Goal: Information Seeking & Learning: Learn about a topic

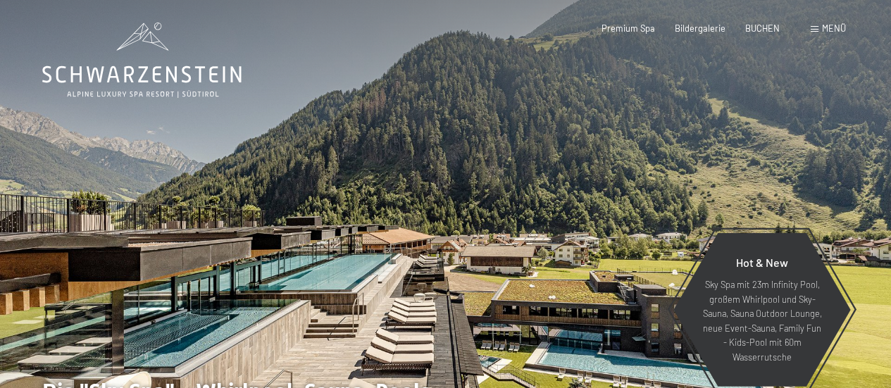
click at [810, 28] on div "Buchen Anfragen Premium Spa Bildergalerie BUCHEN Menü DE IT EN Gutschein Bilder…" at bounding box center [704, 29] width 285 height 13
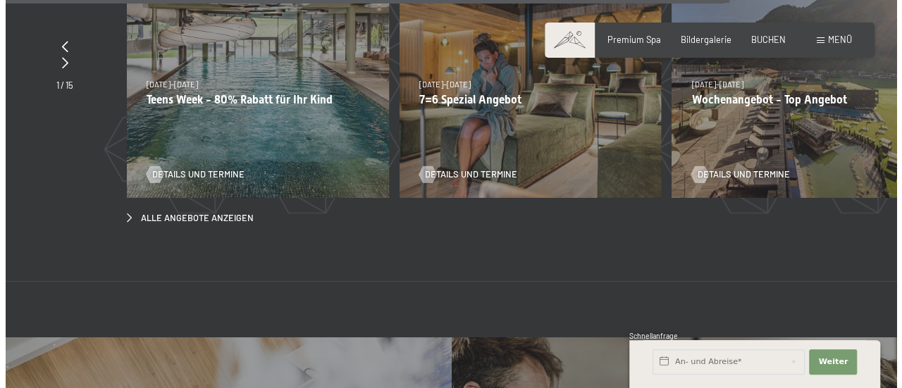
scroll to position [5020, 0]
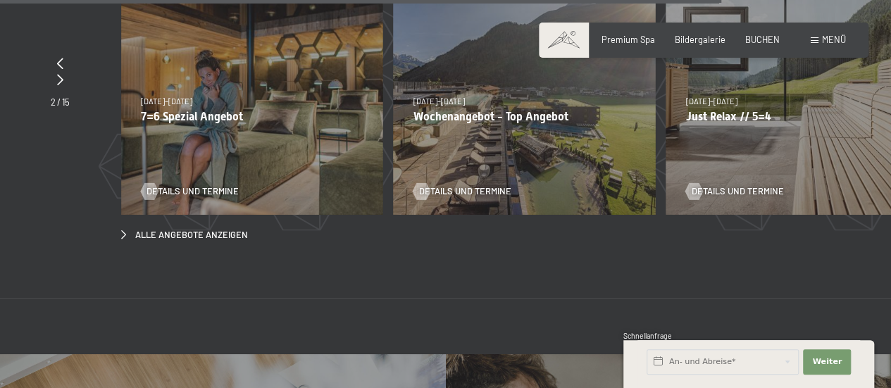
click at [819, 39] on div "Menü" at bounding box center [828, 40] width 35 height 13
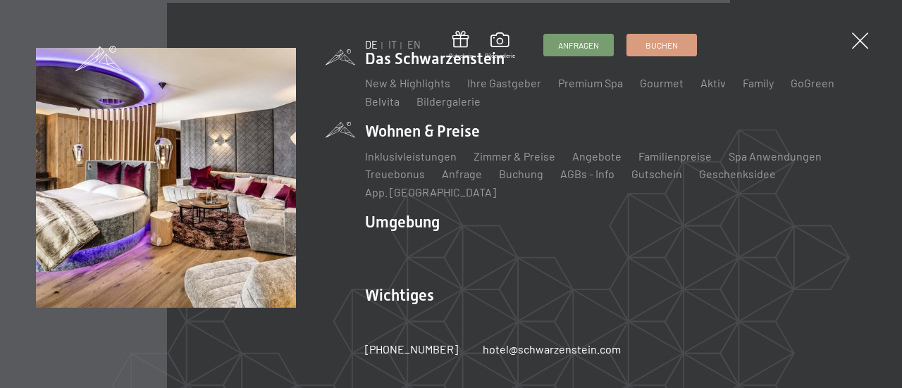
click at [418, 140] on li "Wohnen & Preise Inklusivleistungen Zimmer & Preise Liste Angebote Liste Familie…" at bounding box center [615, 160] width 501 height 80
click at [499, 163] on link "Zimmer & Preise" at bounding box center [515, 155] width 82 height 13
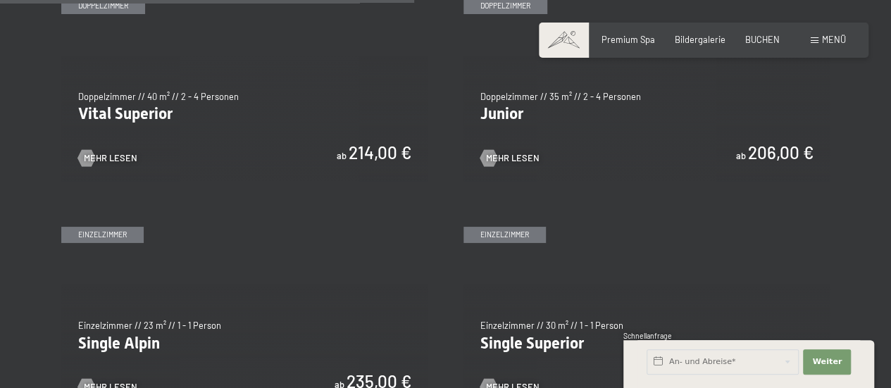
scroll to position [1902, 0]
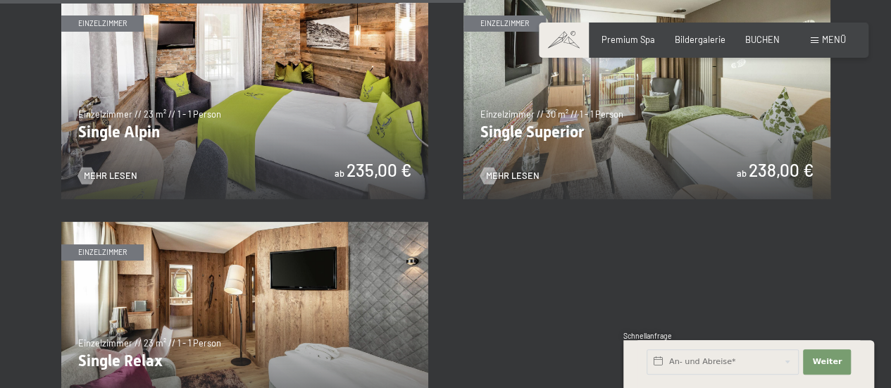
click at [262, 109] on img at bounding box center [244, 96] width 367 height 206
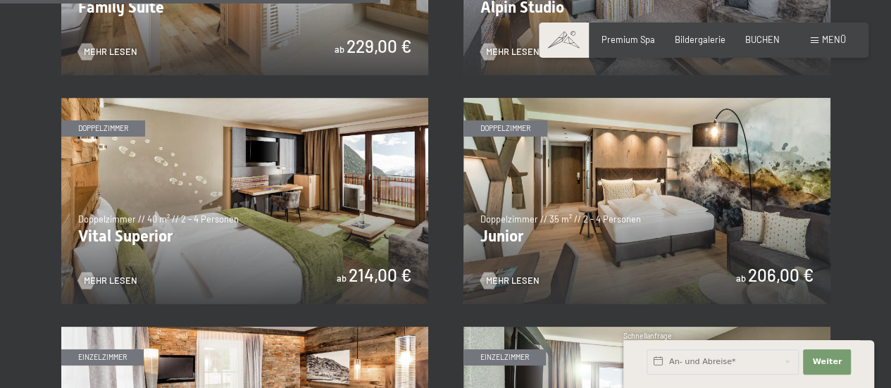
scroll to position [1542, 0]
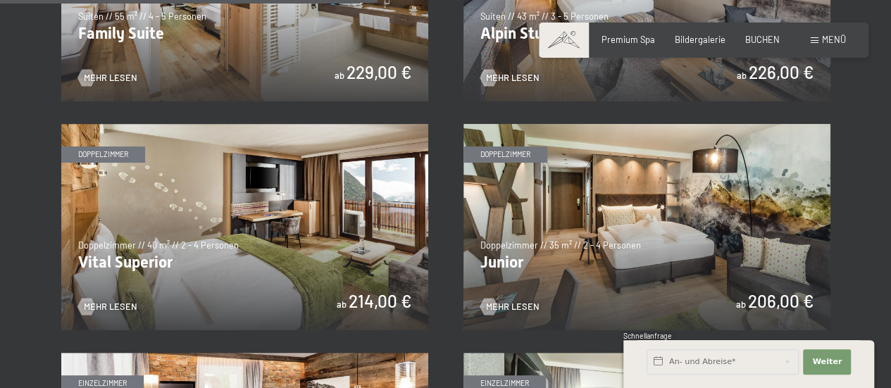
click at [661, 207] on img at bounding box center [647, 227] width 367 height 206
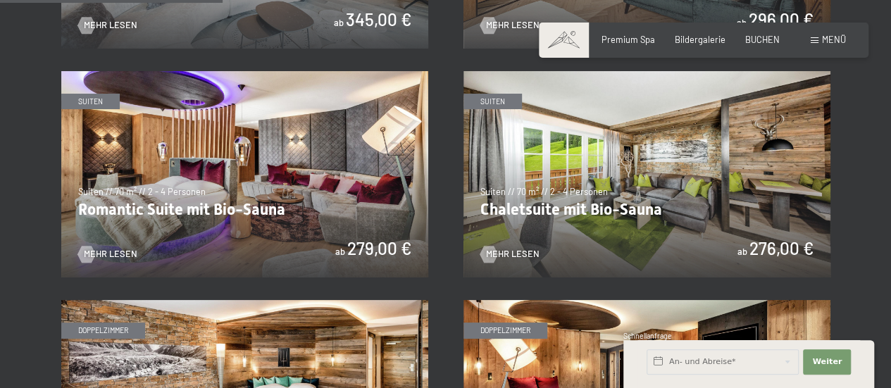
scroll to position [1120, 0]
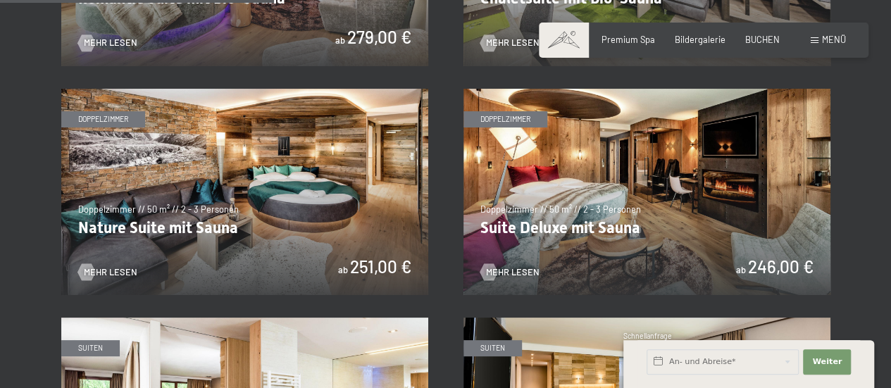
click at [317, 188] on img at bounding box center [244, 192] width 367 height 206
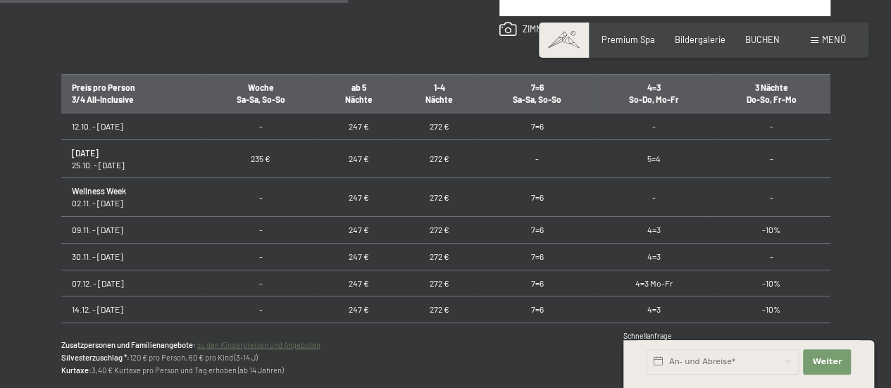
scroll to position [846, 0]
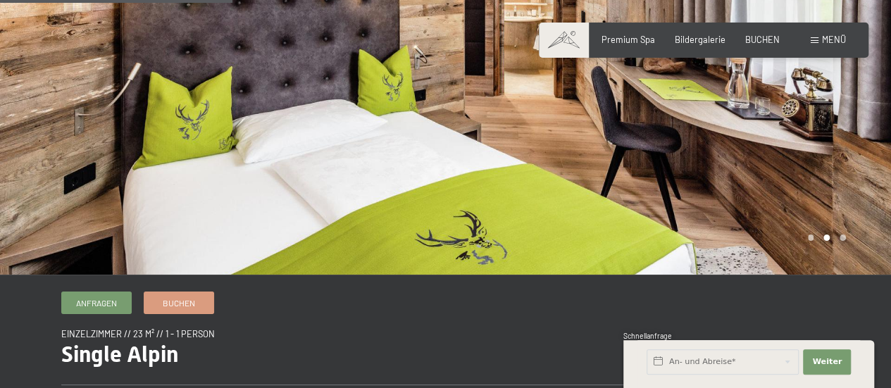
scroll to position [0, 0]
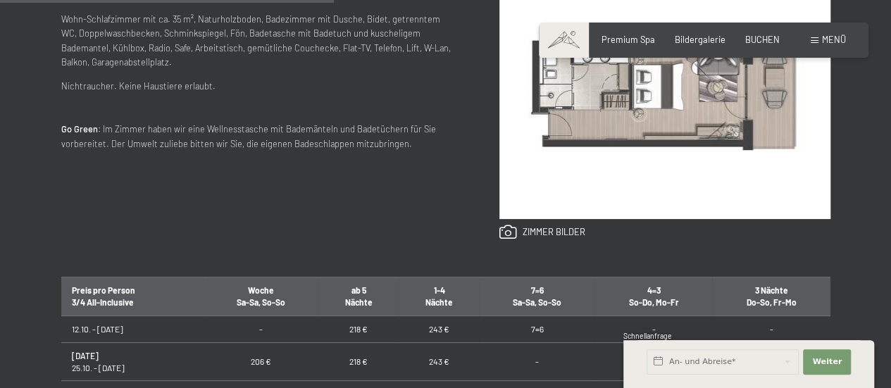
scroll to position [846, 0]
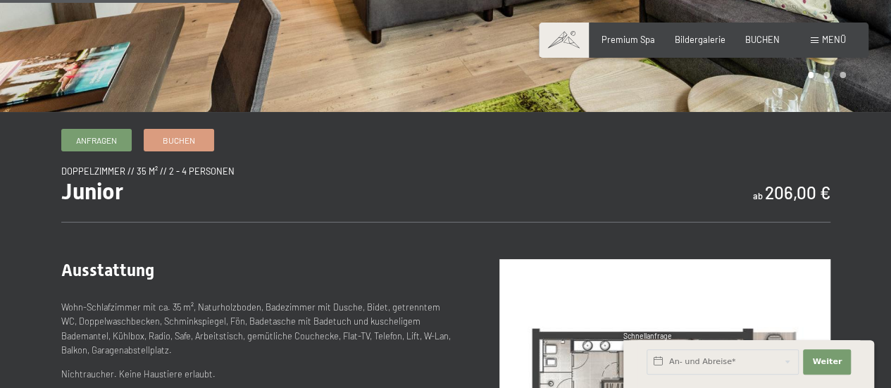
scroll to position [211, 0]
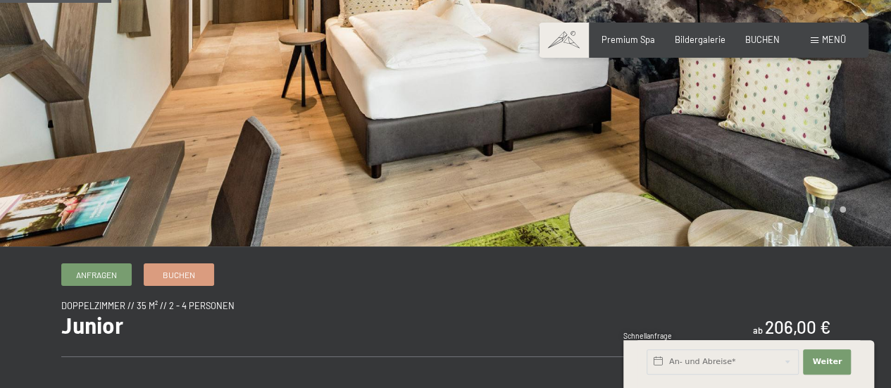
click at [570, 174] on div at bounding box center [669, 18] width 446 height 458
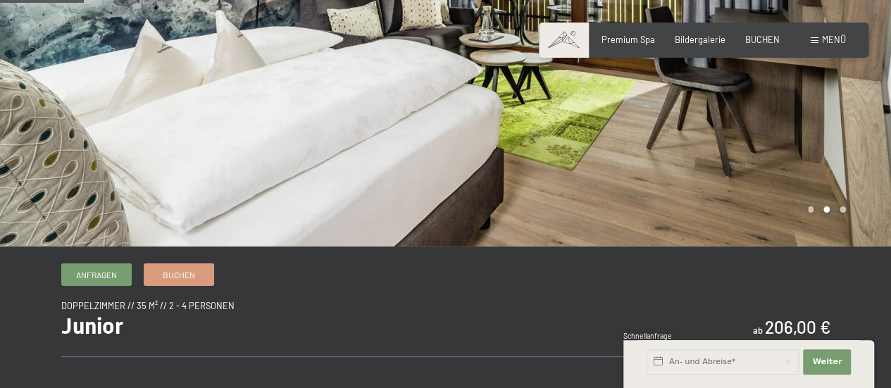
scroll to position [0, 0]
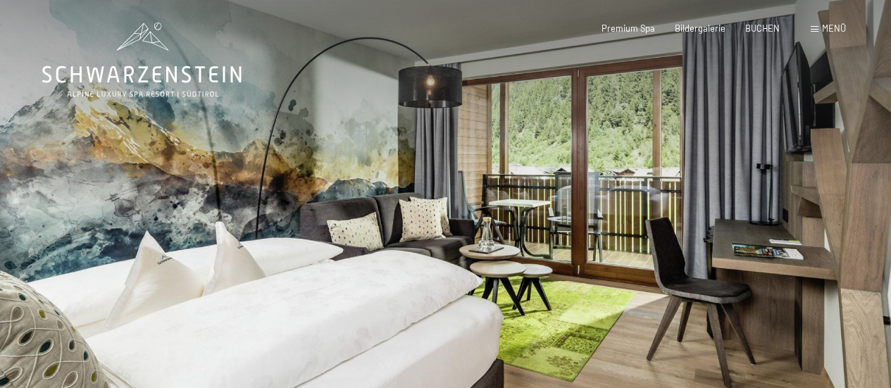
click at [731, 236] on div at bounding box center [669, 229] width 446 height 458
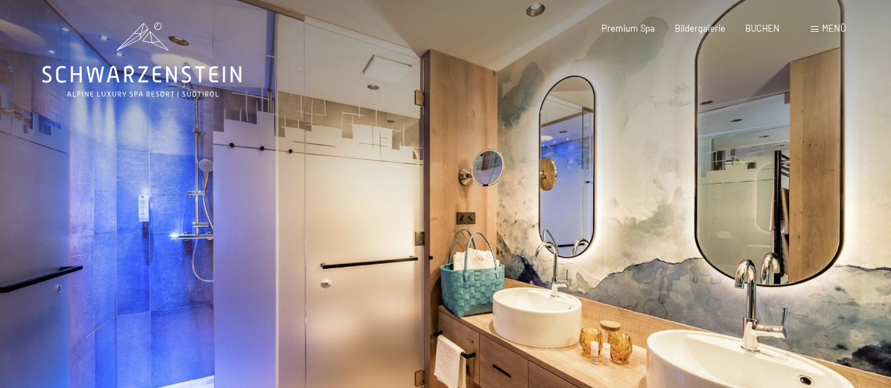
click at [734, 230] on div at bounding box center [669, 229] width 446 height 458
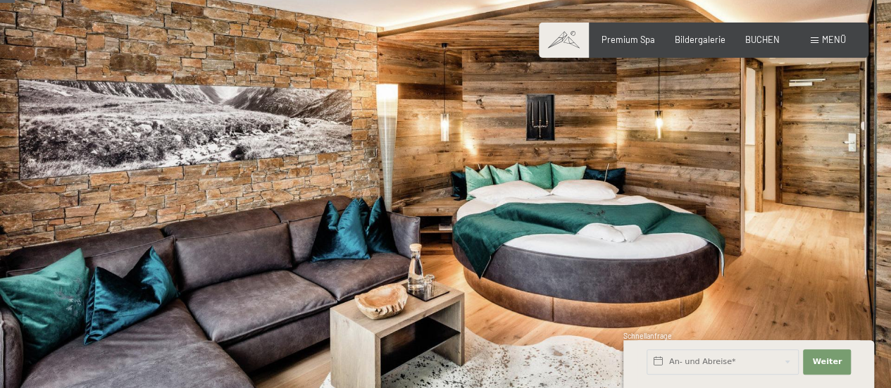
scroll to position [55, 0]
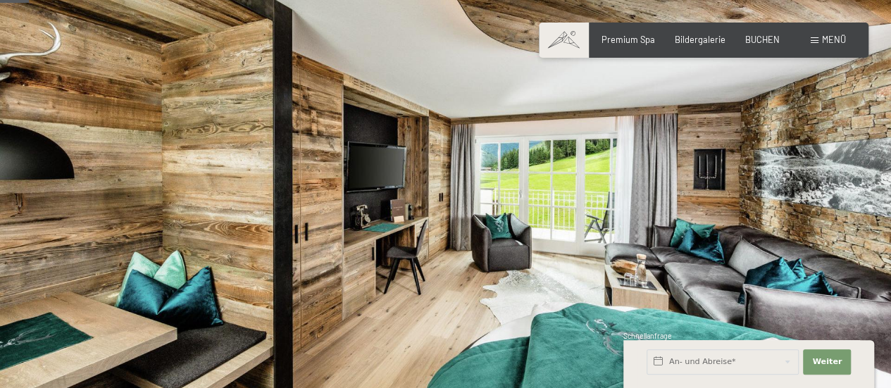
click at [733, 197] on div at bounding box center [669, 174] width 446 height 458
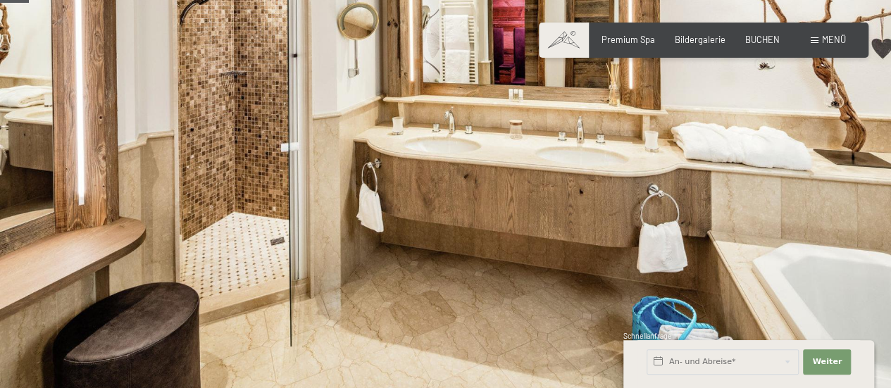
click at [792, 247] on div at bounding box center [669, 174] width 446 height 458
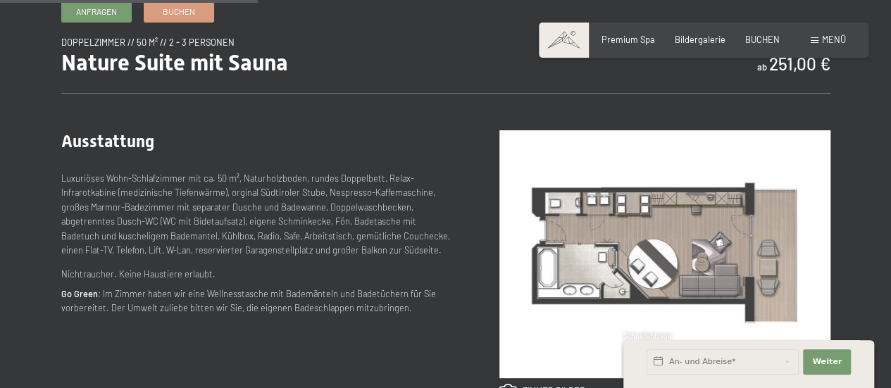
scroll to position [508, 0]
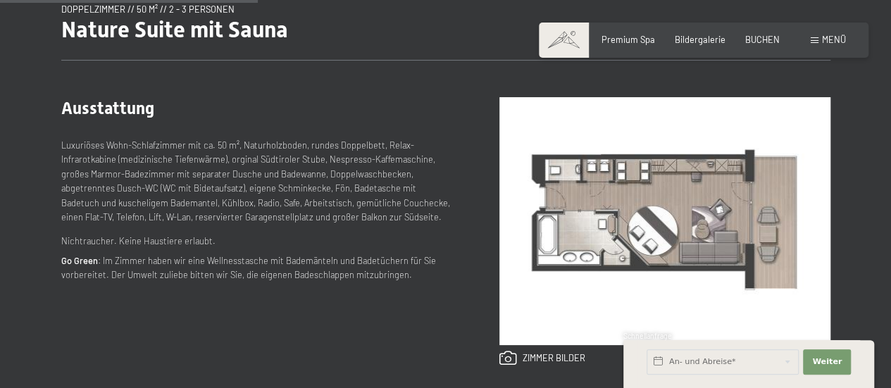
click at [640, 182] on img at bounding box center [665, 221] width 331 height 248
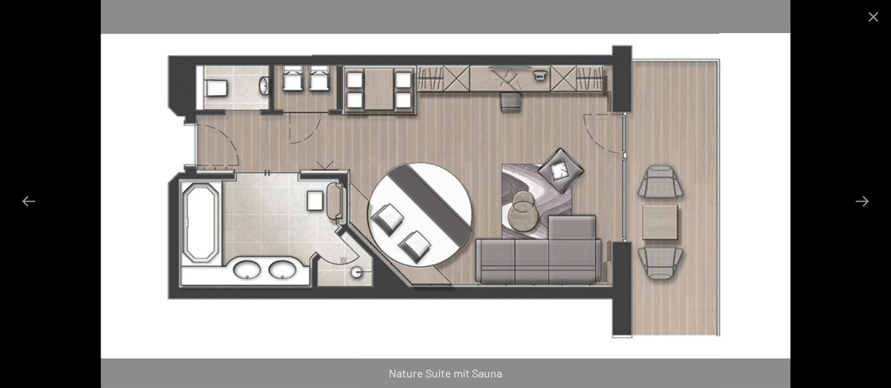
scroll to position [297, 0]
click at [866, 15] on button "Close gallery" at bounding box center [873, 16] width 35 height 33
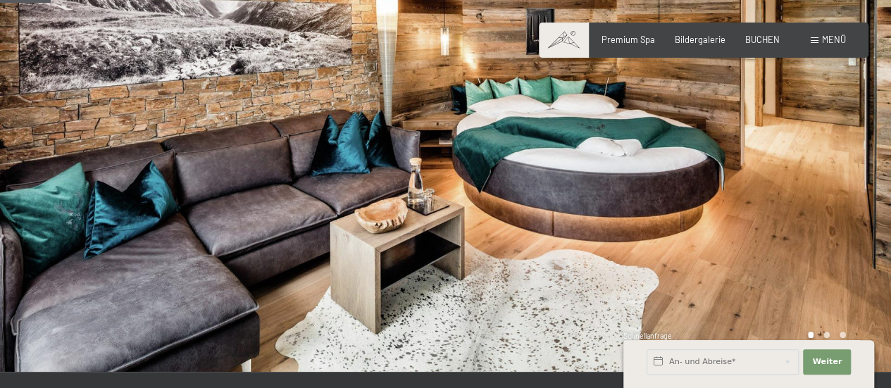
scroll to position [85, 0]
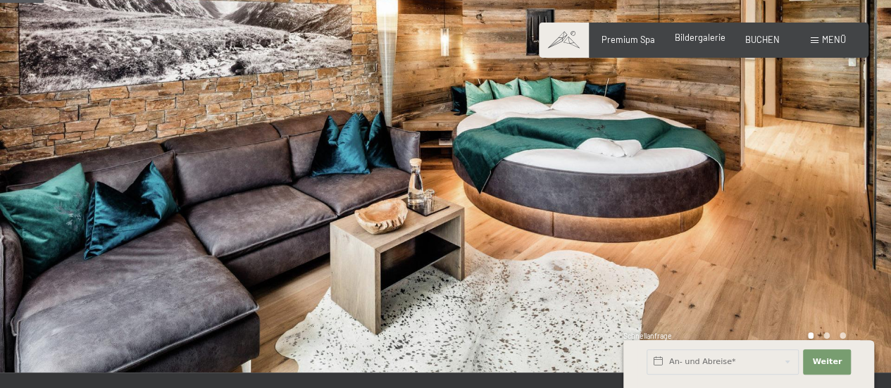
click at [717, 45] on div "Premium Spa Bildergalerie BUCHEN" at bounding box center [681, 40] width 238 height 13
click at [705, 42] on span "Bildergalerie" at bounding box center [700, 37] width 51 height 11
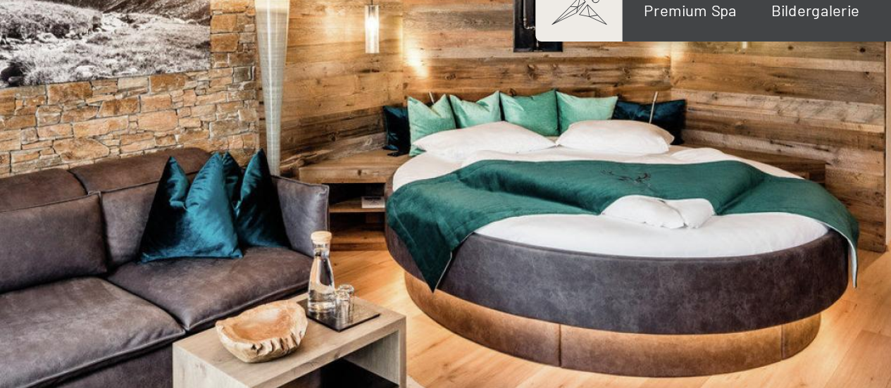
scroll to position [79, 0]
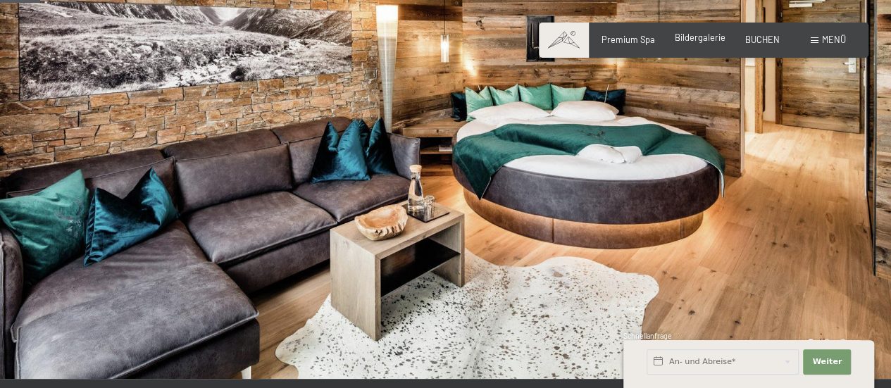
drag, startPoint x: 697, startPoint y: 33, endPoint x: 698, endPoint y: 42, distance: 8.5
click at [698, 33] on span "Bildergalerie" at bounding box center [700, 37] width 51 height 11
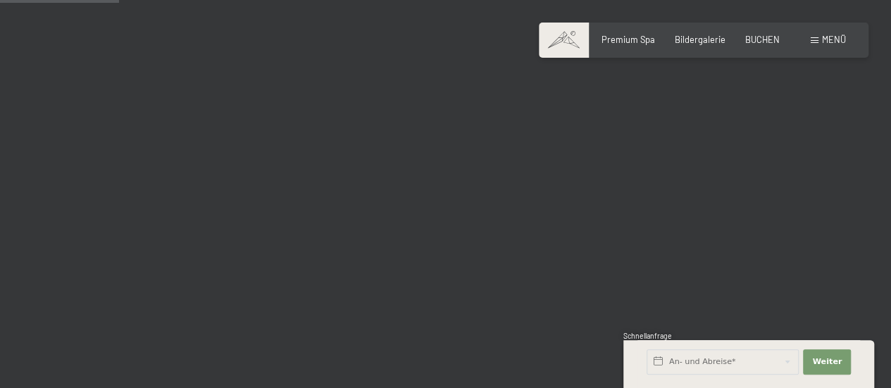
scroll to position [1901, 0]
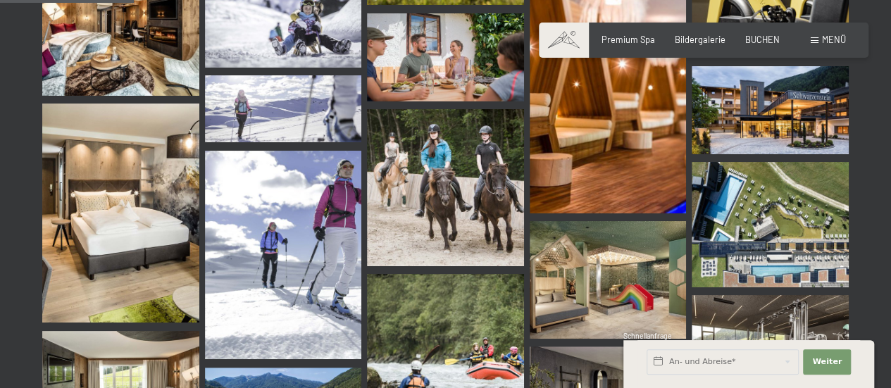
click at [107, 61] on img at bounding box center [120, 37] width 157 height 118
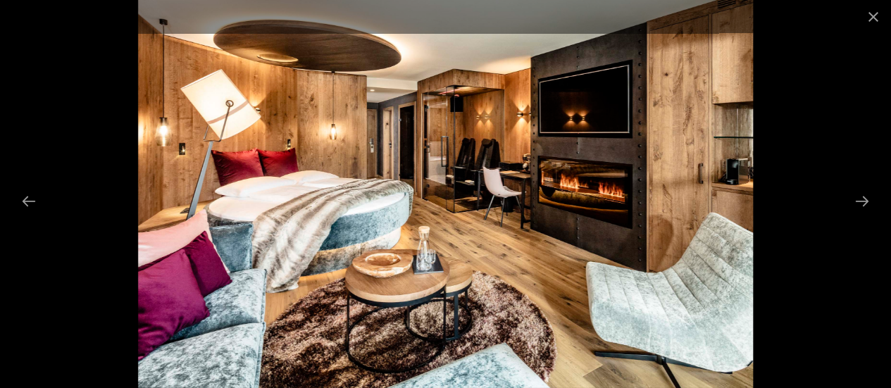
click at [244, 221] on img at bounding box center [445, 194] width 615 height 388
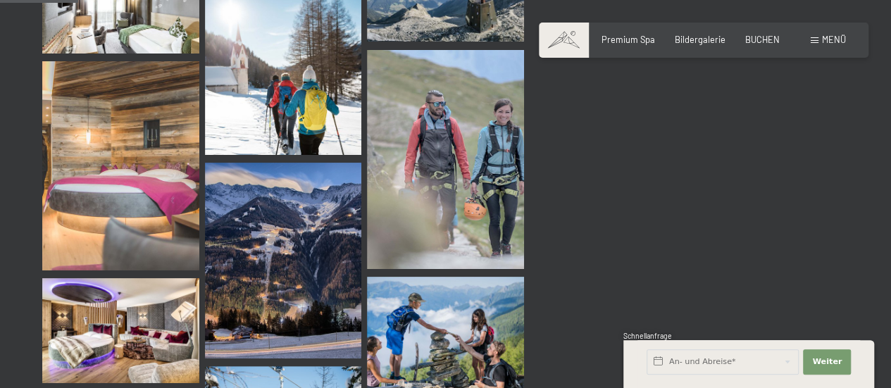
scroll to position [1049, 0]
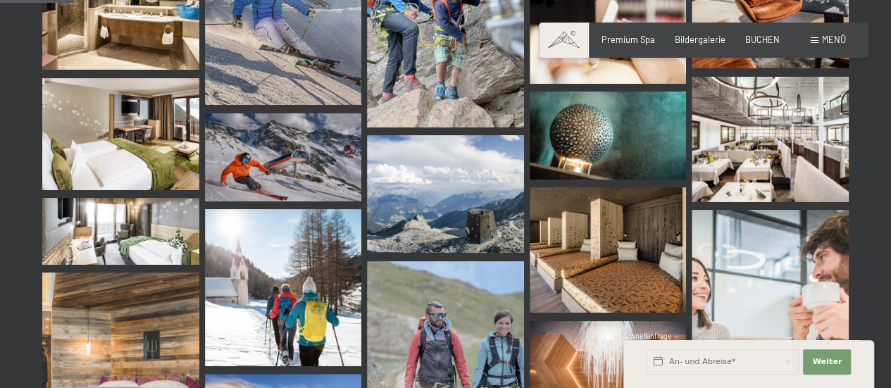
click at [780, 153] on img at bounding box center [770, 139] width 157 height 125
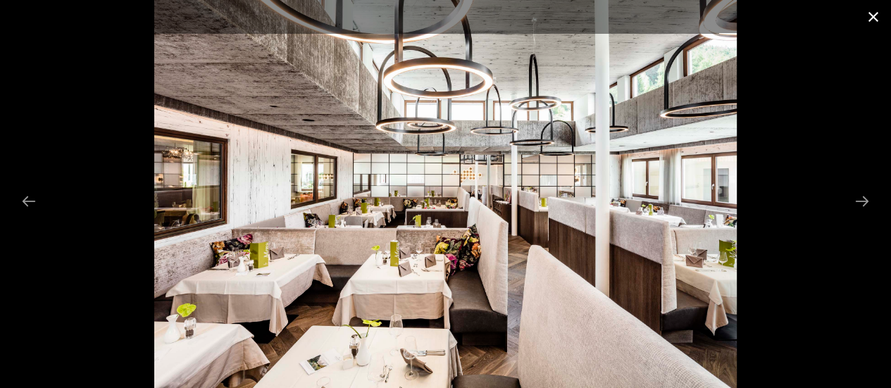
click at [864, 13] on button "Close gallery" at bounding box center [873, 16] width 35 height 33
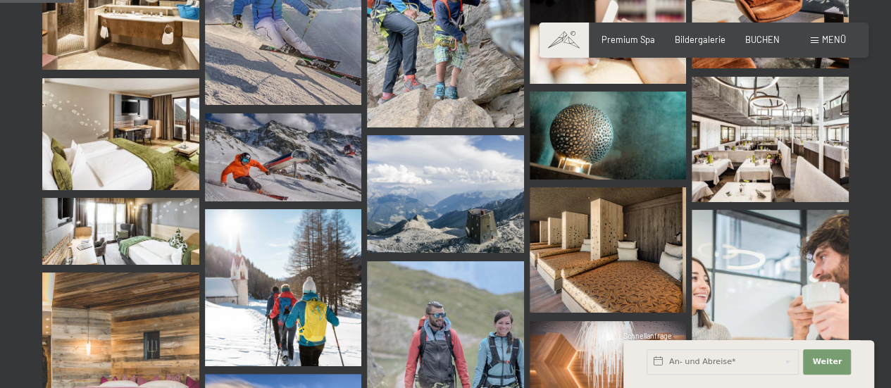
scroll to position [1261, 0]
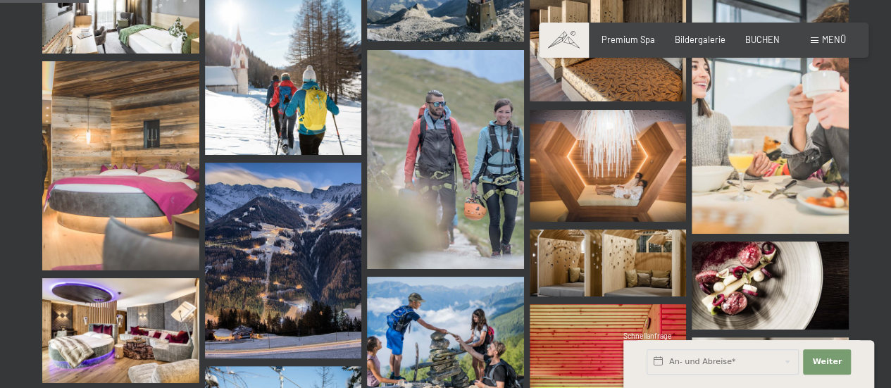
click at [132, 209] on img at bounding box center [120, 165] width 157 height 209
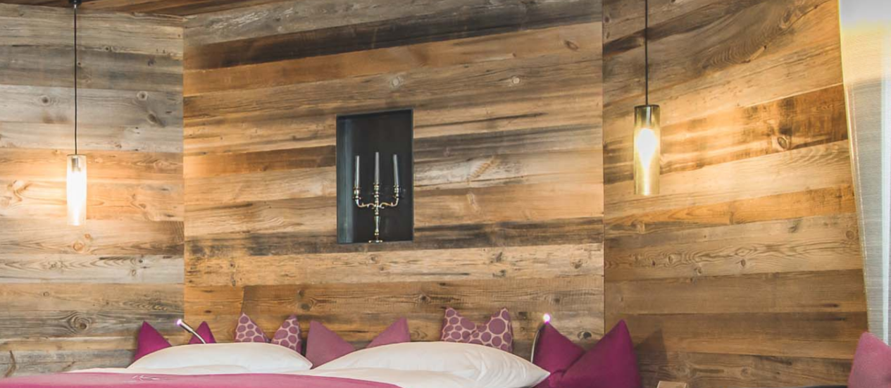
scroll to position [1165, 0]
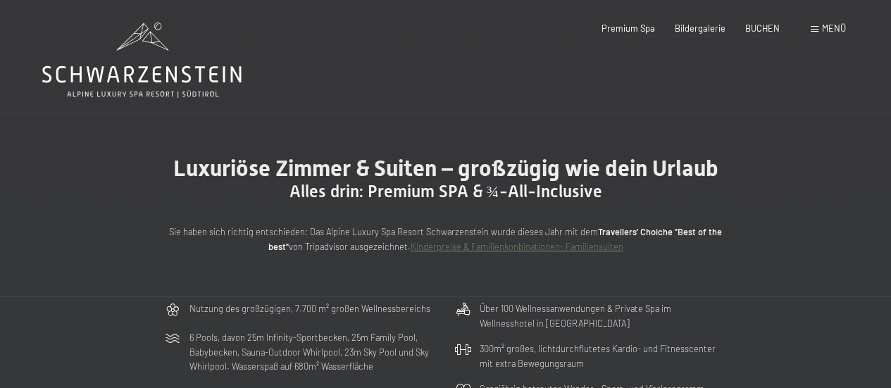
click at [841, 27] on span "Menü" at bounding box center [834, 28] width 24 height 11
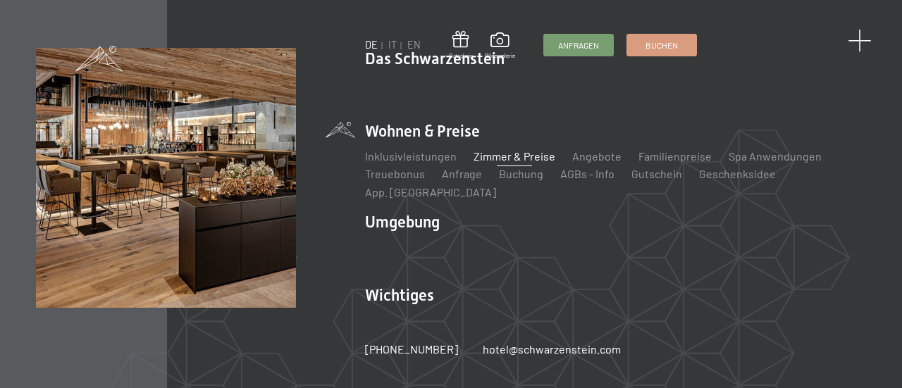
click at [857, 44] on span at bounding box center [859, 41] width 23 height 23
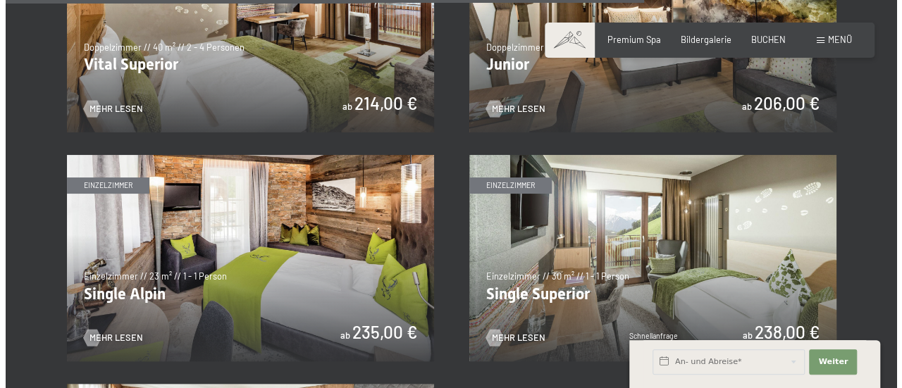
scroll to position [1588, 0]
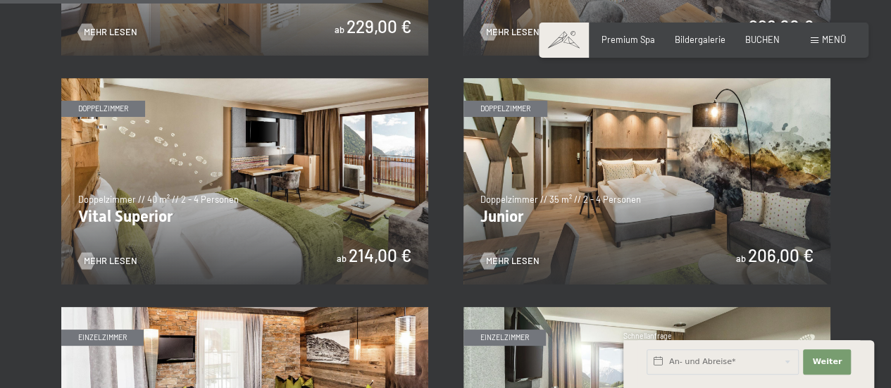
click at [841, 37] on span "Menü" at bounding box center [834, 39] width 24 height 11
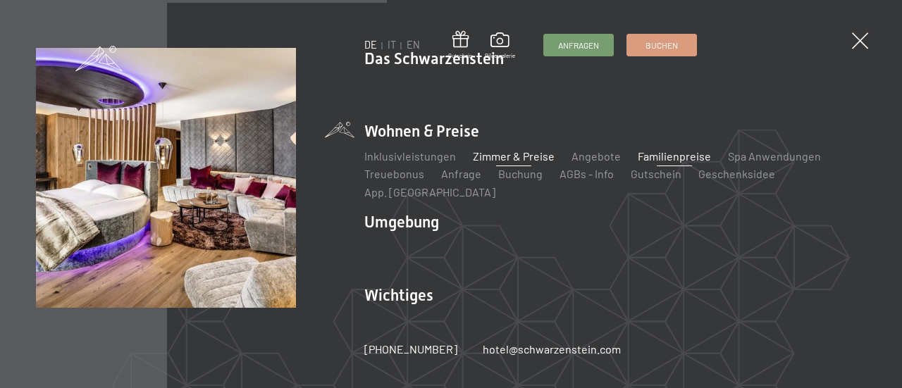
click at [679, 163] on link "Familienpreise" at bounding box center [674, 155] width 73 height 13
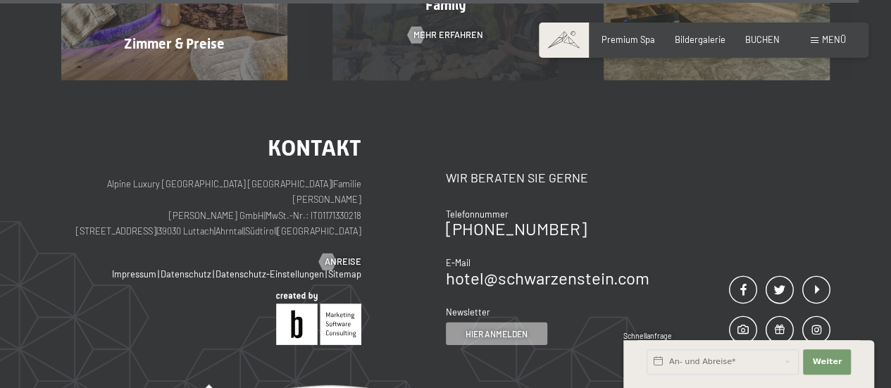
scroll to position [4907, 0]
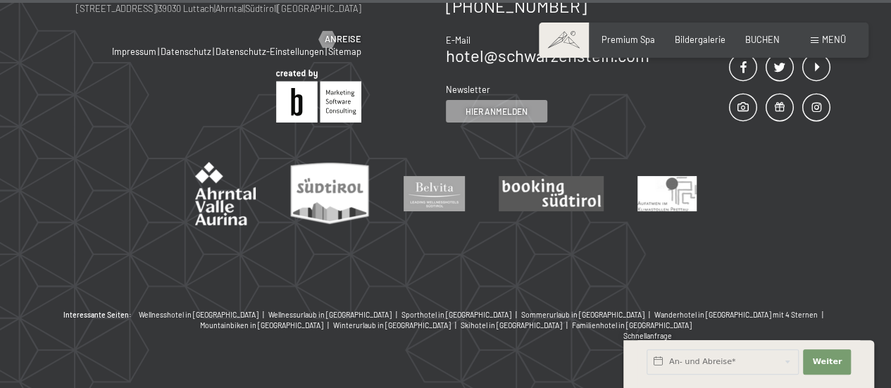
click at [840, 34] on div "Buchen Anfragen Premium Spa Bildergalerie BUCHEN Menü DE IT EN Gutschein Bilder…" at bounding box center [704, 40] width 285 height 13
click at [838, 37] on span "Menü" at bounding box center [834, 39] width 24 height 11
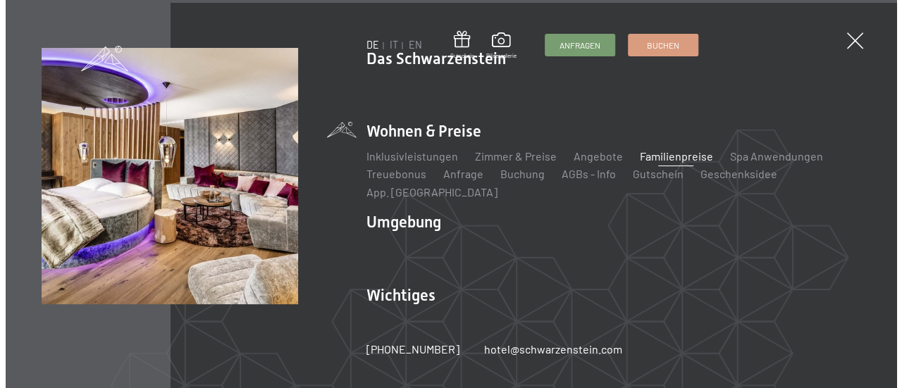
scroll to position [4919, 0]
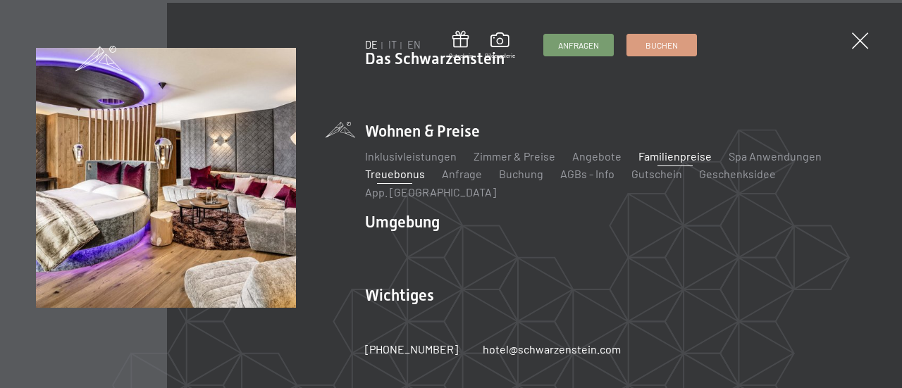
click at [403, 180] on link "Treuebonus" at bounding box center [395, 173] width 60 height 13
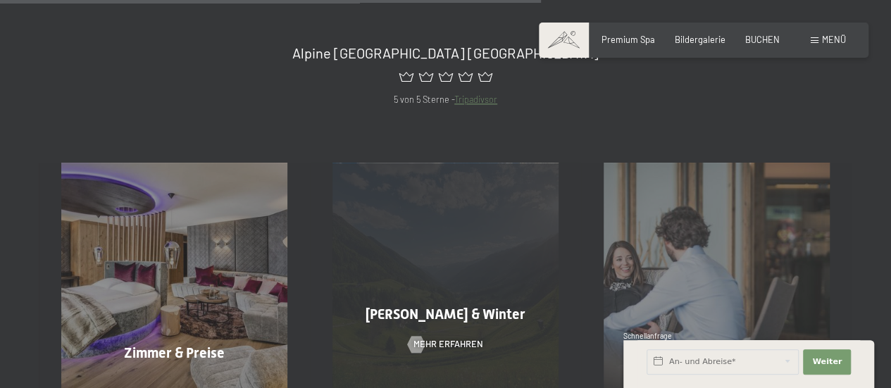
scroll to position [1057, 0]
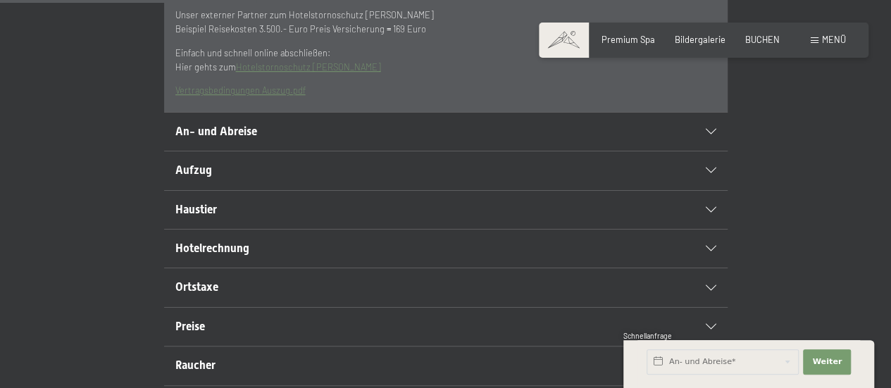
scroll to position [634, 0]
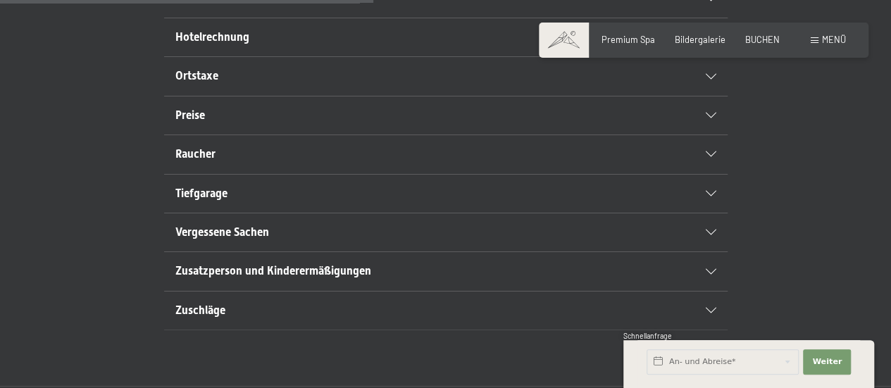
click at [304, 318] on h2 "Zuschläge" at bounding box center [418, 311] width 487 height 16
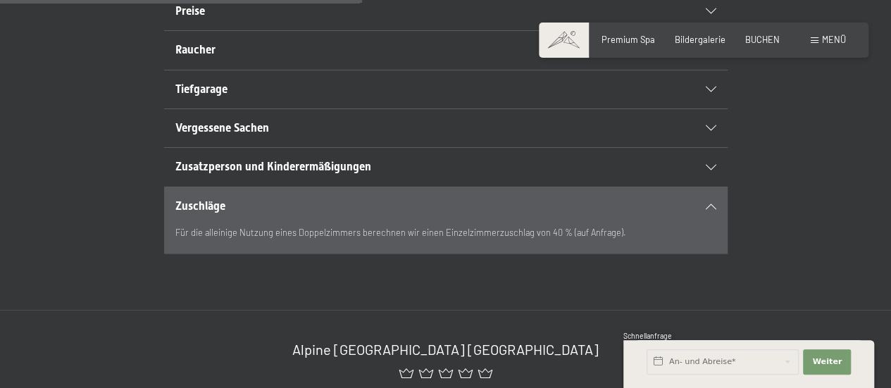
scroll to position [530, 0]
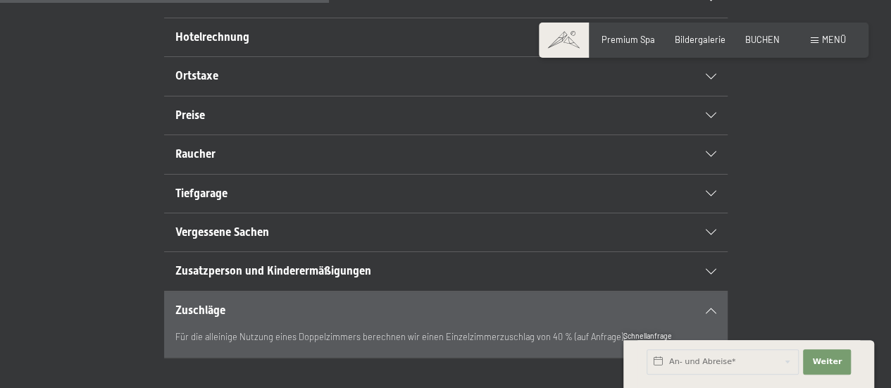
click at [346, 278] on span "Zusatzperson und Kinderermäßigungen" at bounding box center [273, 270] width 196 height 13
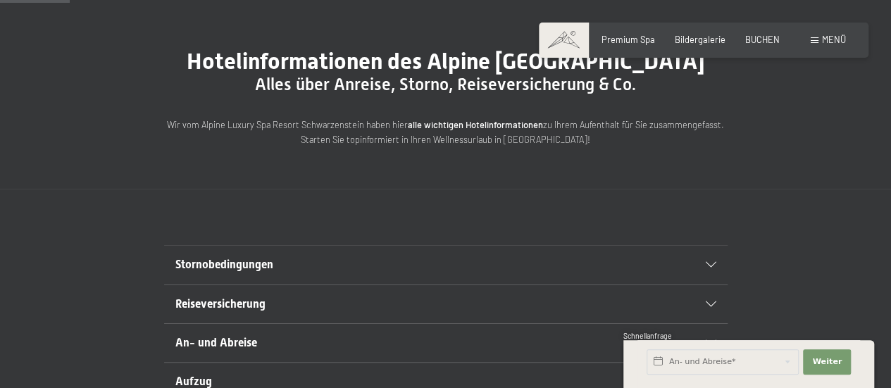
scroll to position [318, 0]
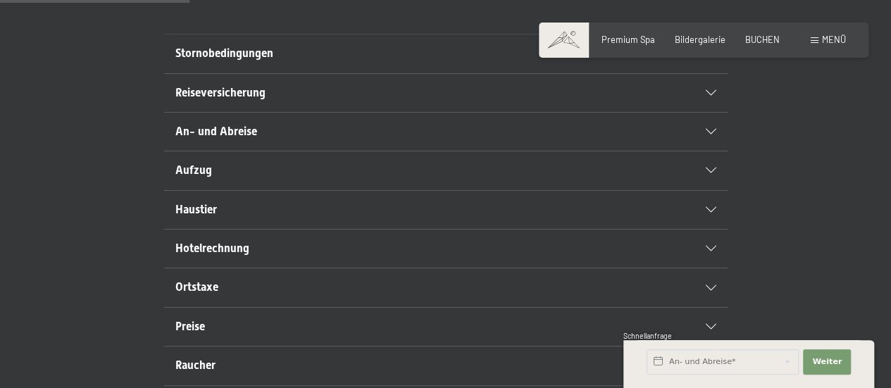
click at [261, 140] on h2 "An- und Abreise" at bounding box center [418, 132] width 487 height 16
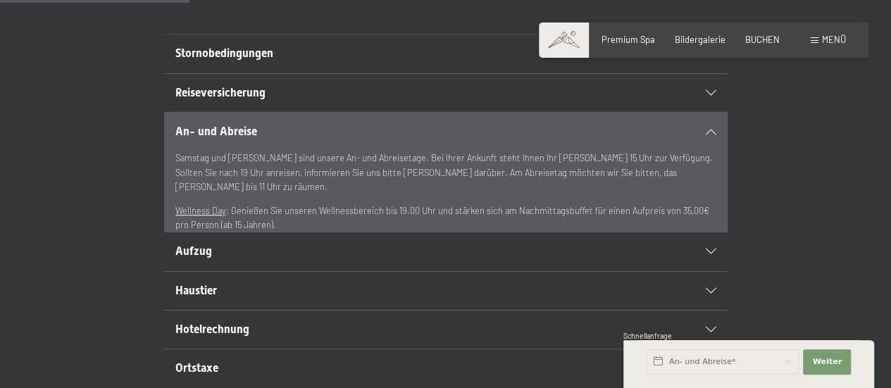
click at [335, 259] on h2 "Aufzug" at bounding box center [418, 252] width 487 height 16
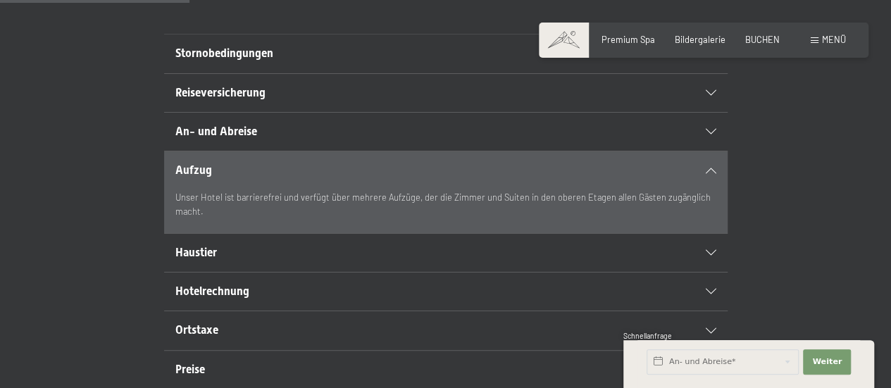
scroll to position [530, 0]
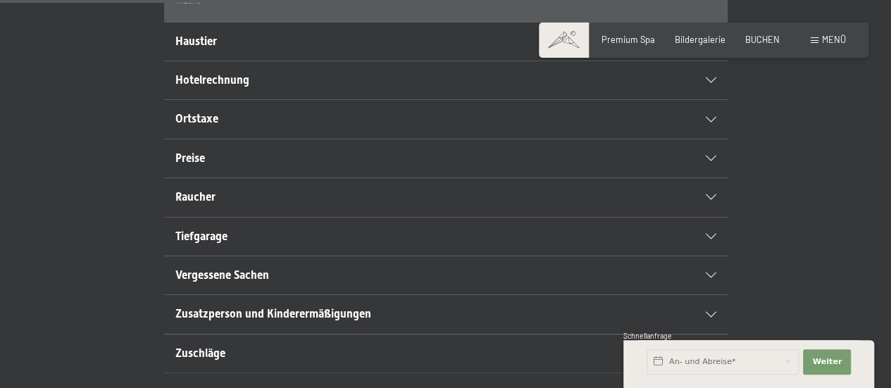
click at [277, 205] on h2 "Raucher" at bounding box center [418, 198] width 487 height 16
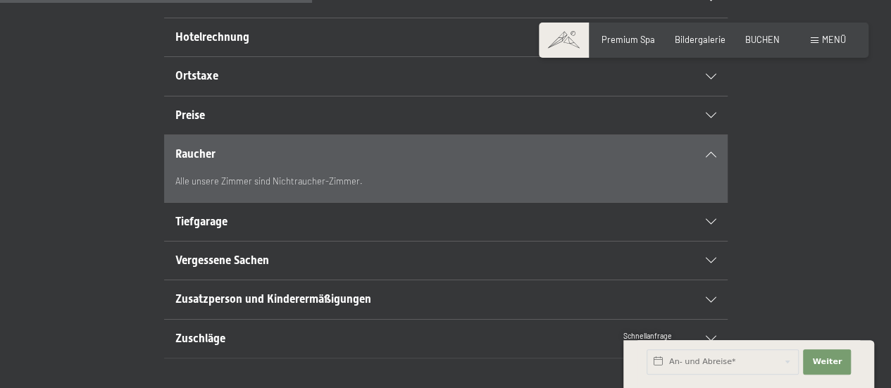
click at [302, 241] on div "Tiefgarage" at bounding box center [445, 222] width 541 height 38
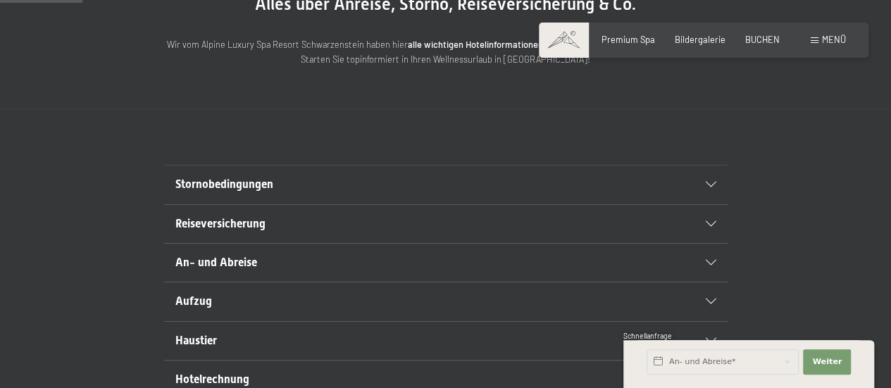
scroll to position [107, 0]
